Goal: Task Accomplishment & Management: Complete application form

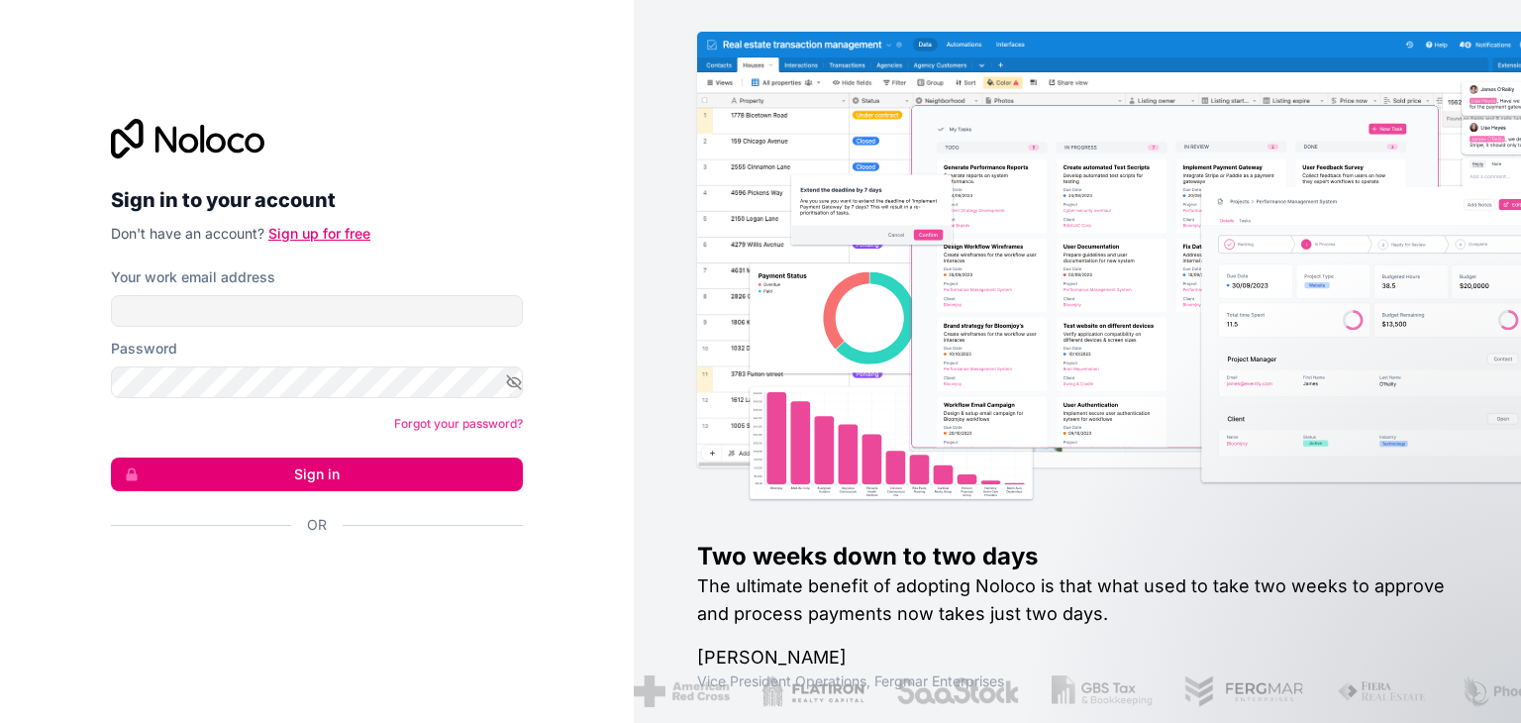
click at [323, 234] on link "Sign up for free" at bounding box center [319, 233] width 102 height 17
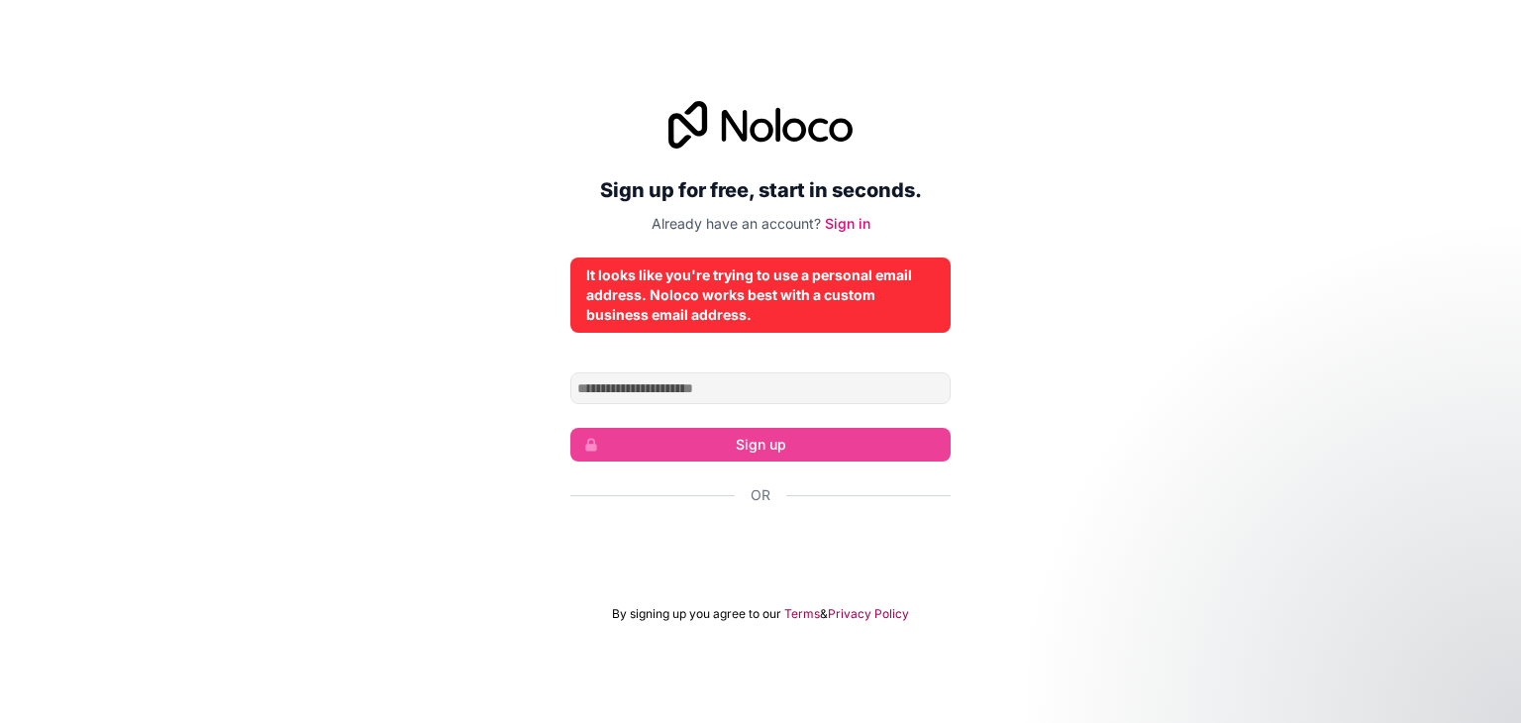
click at [782, 354] on div "Sign up for free, start in seconds. Already have an account? Sign in It looks l…" at bounding box center [760, 361] width 380 height 521
click at [860, 226] on link "Sign in" at bounding box center [848, 223] width 46 height 17
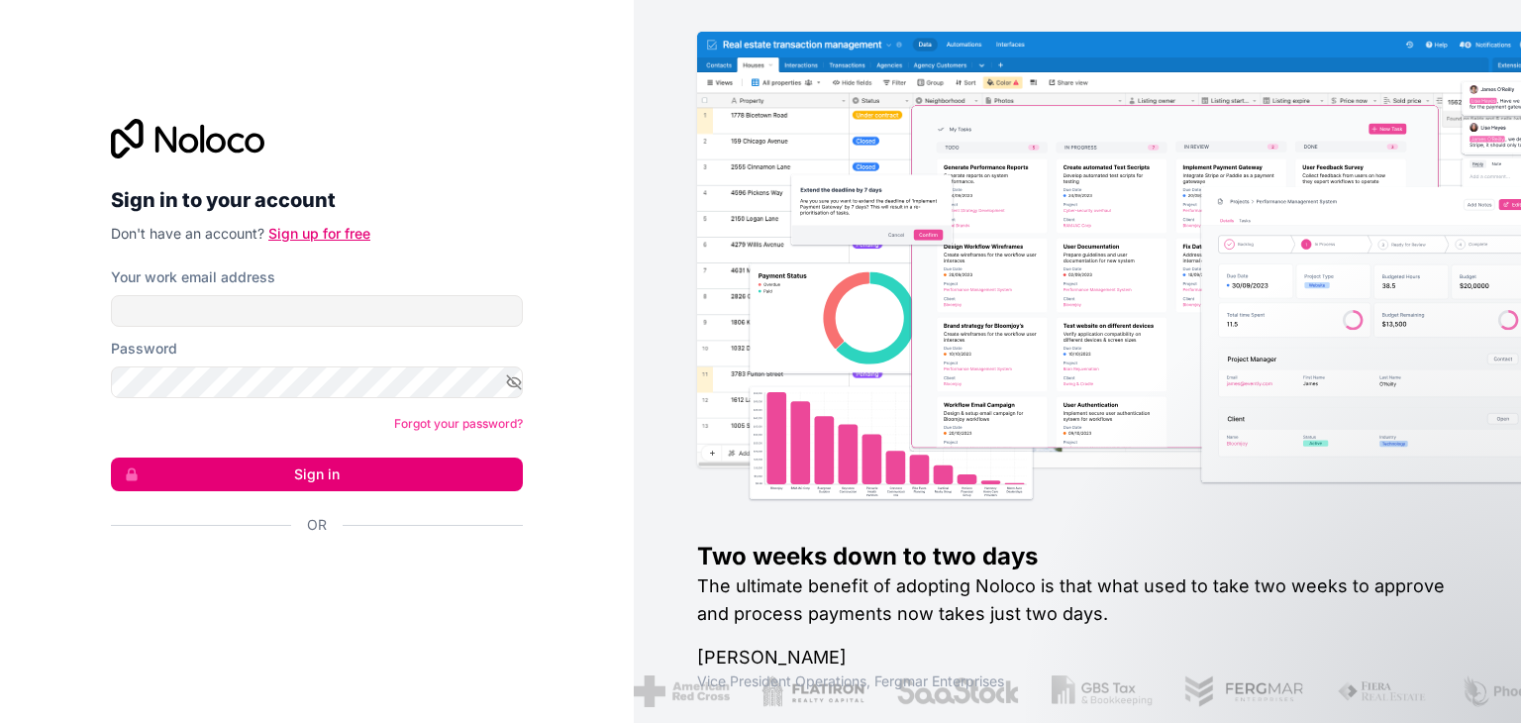
click at [331, 227] on link "Sign up for free" at bounding box center [319, 233] width 102 height 17
